Goal: Navigation & Orientation: Understand site structure

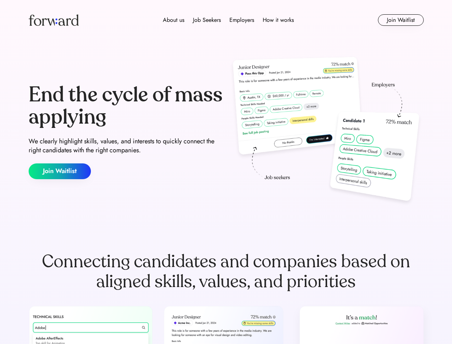
click at [226, 172] on div "End the cycle of mass applying We clearly highlight skills, values, and interes…" at bounding box center [226, 131] width 395 height 154
click at [226, 20] on div "About us Job Seekers Employers How it works" at bounding box center [228, 20] width 282 height 9
click at [54, 20] on img at bounding box center [54, 19] width 50 height 11
click at [228, 20] on div "About us Job Seekers Employers How it works" at bounding box center [228, 20] width 282 height 9
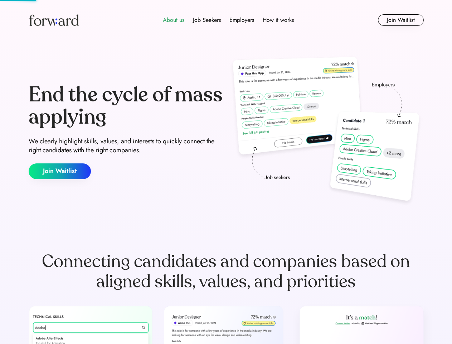
click at [174, 20] on div "About us" at bounding box center [173, 20] width 21 height 9
click at [207, 20] on div "Job Seekers" at bounding box center [207, 20] width 28 height 9
click at [242, 20] on div "Employers" at bounding box center [241, 20] width 25 height 9
click at [278, 20] on div "How it works" at bounding box center [278, 20] width 31 height 9
click at [401, 20] on button "Join Waitlist" at bounding box center [401, 19] width 46 height 11
